Goal: Information Seeking & Learning: Learn about a topic

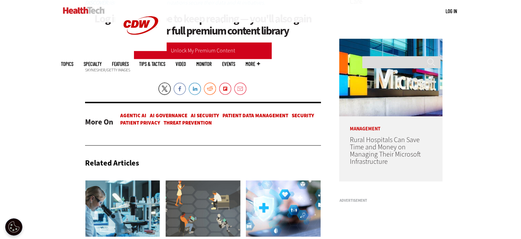
scroll to position [538, 0]
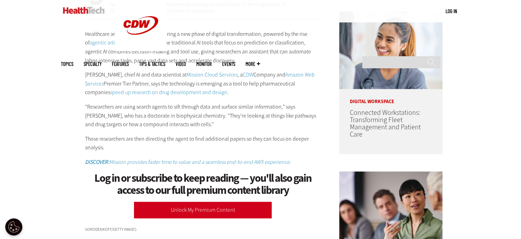
scroll to position [455, 0]
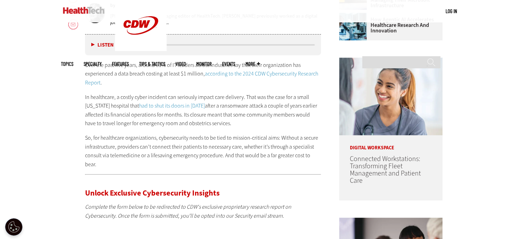
scroll to position [349, 0]
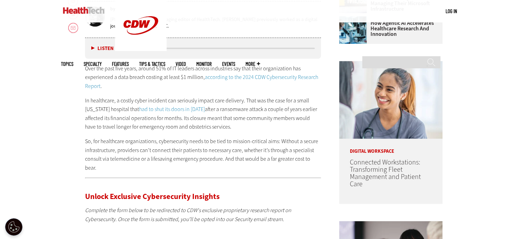
click at [169, 109] on link "had to shut its doors in 2023" at bounding box center [172, 108] width 66 height 7
